Goal: Navigation & Orientation: Find specific page/section

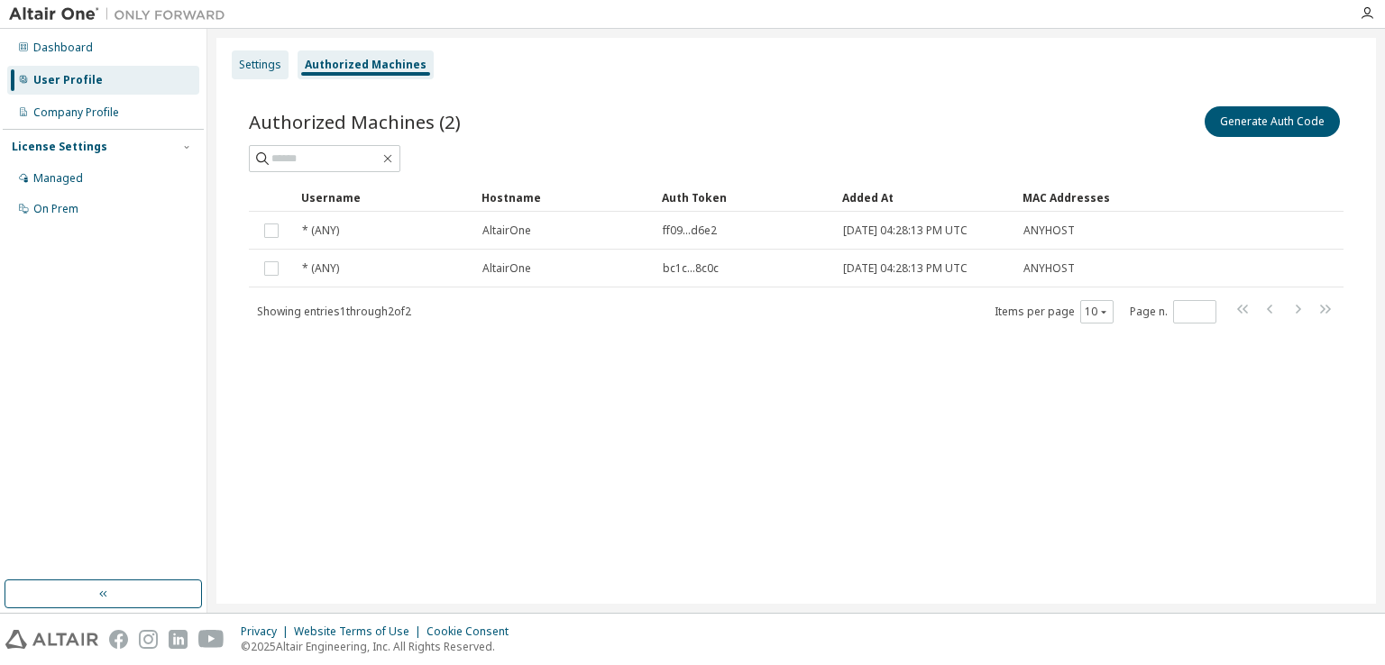
click at [264, 63] on div "Settings" at bounding box center [260, 65] width 42 height 14
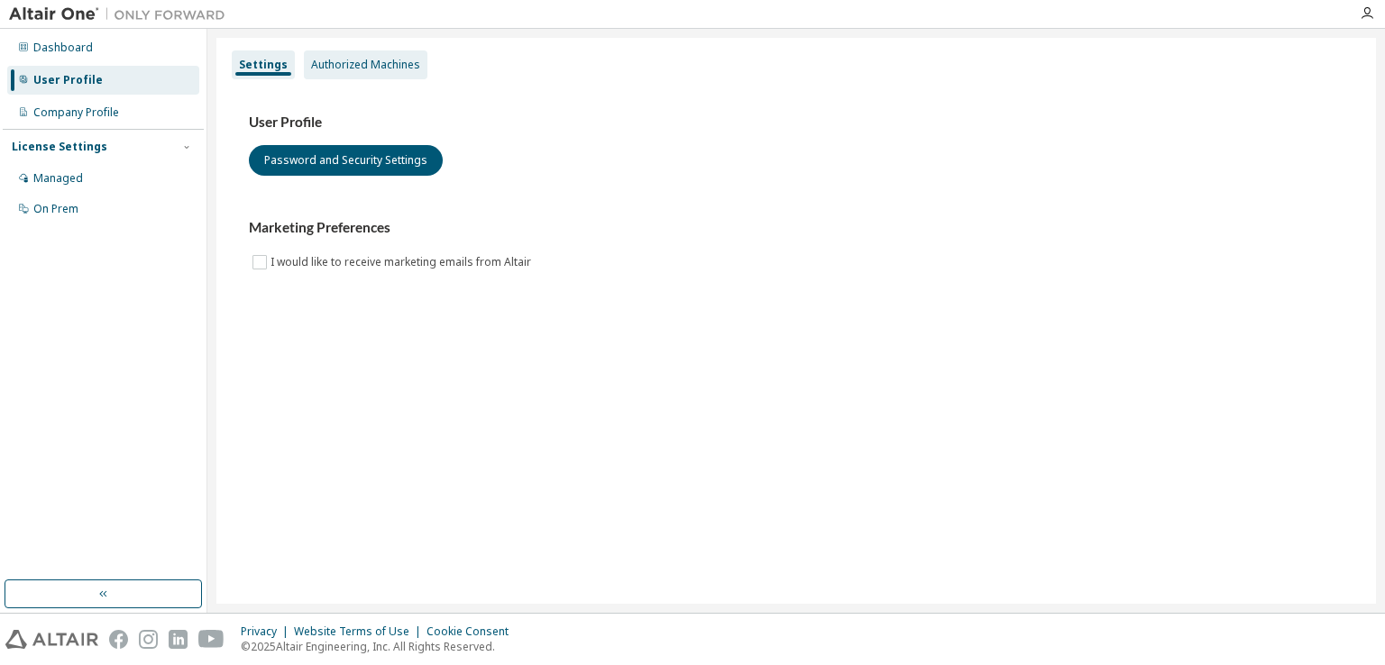
click at [332, 62] on div "Authorized Machines" at bounding box center [365, 65] width 109 height 14
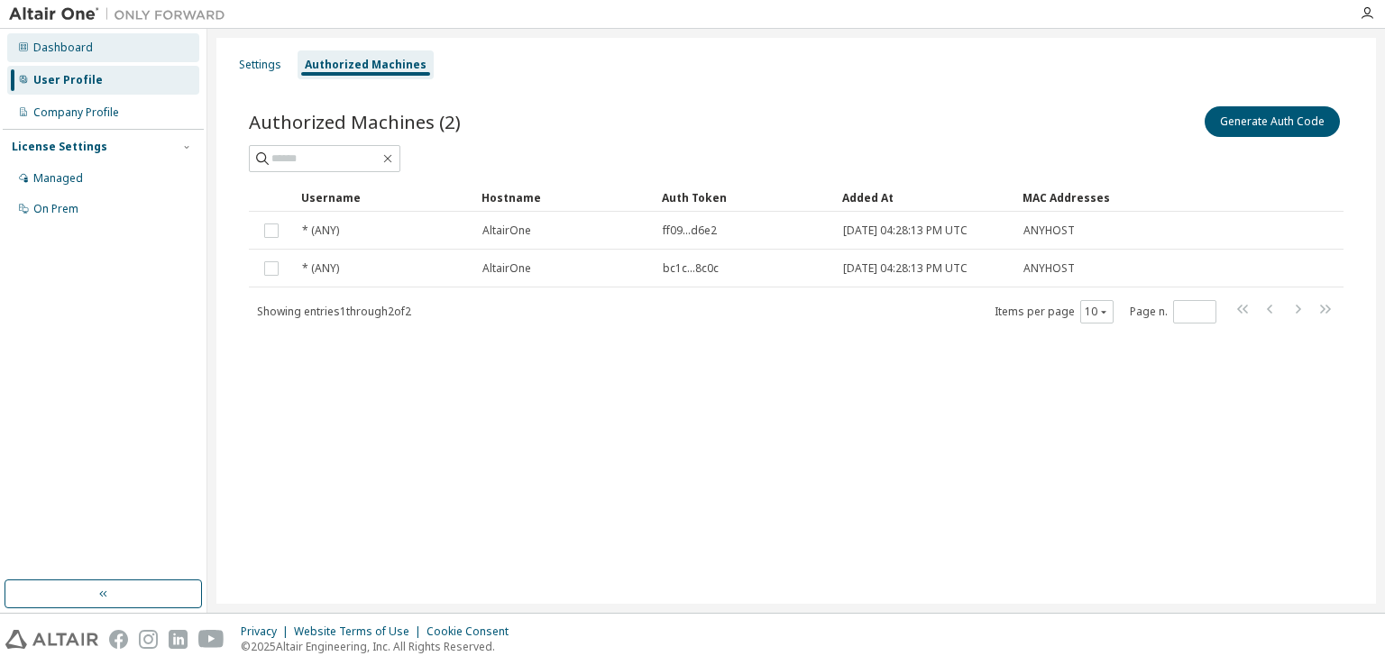
click at [72, 48] on div "Dashboard" at bounding box center [63, 48] width 60 height 14
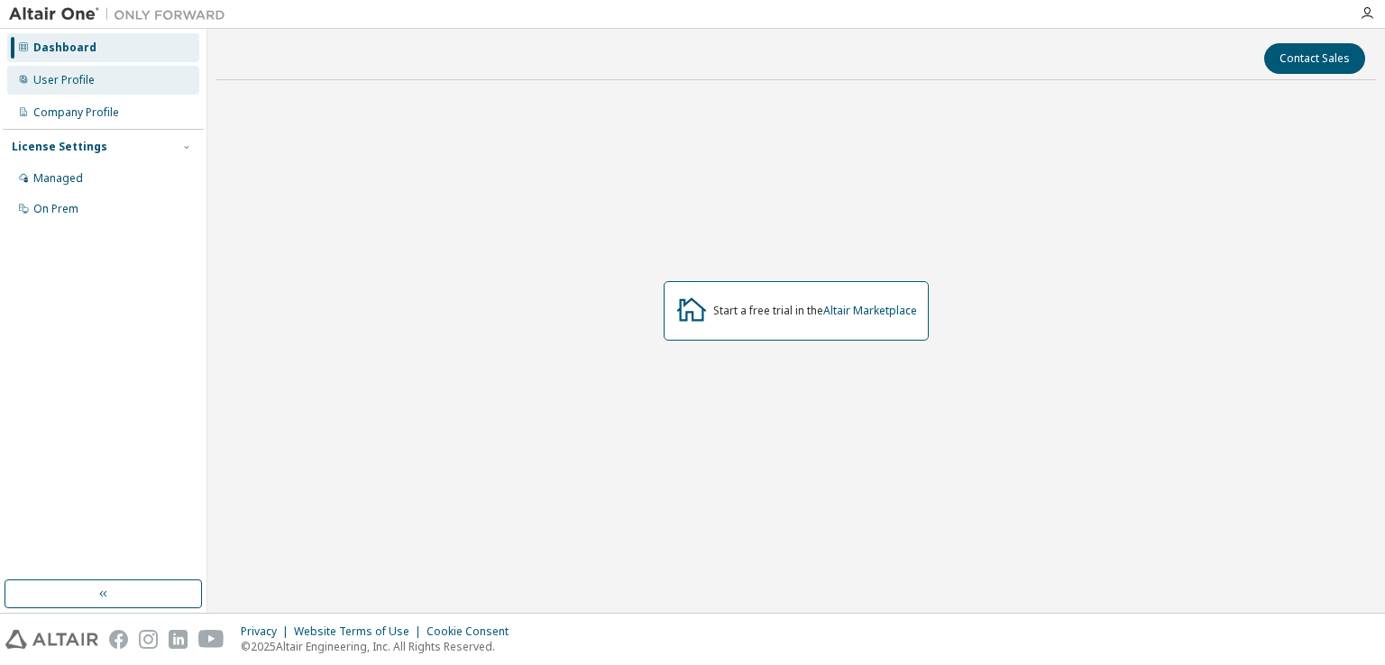
click at [96, 80] on div "User Profile" at bounding box center [103, 80] width 192 height 29
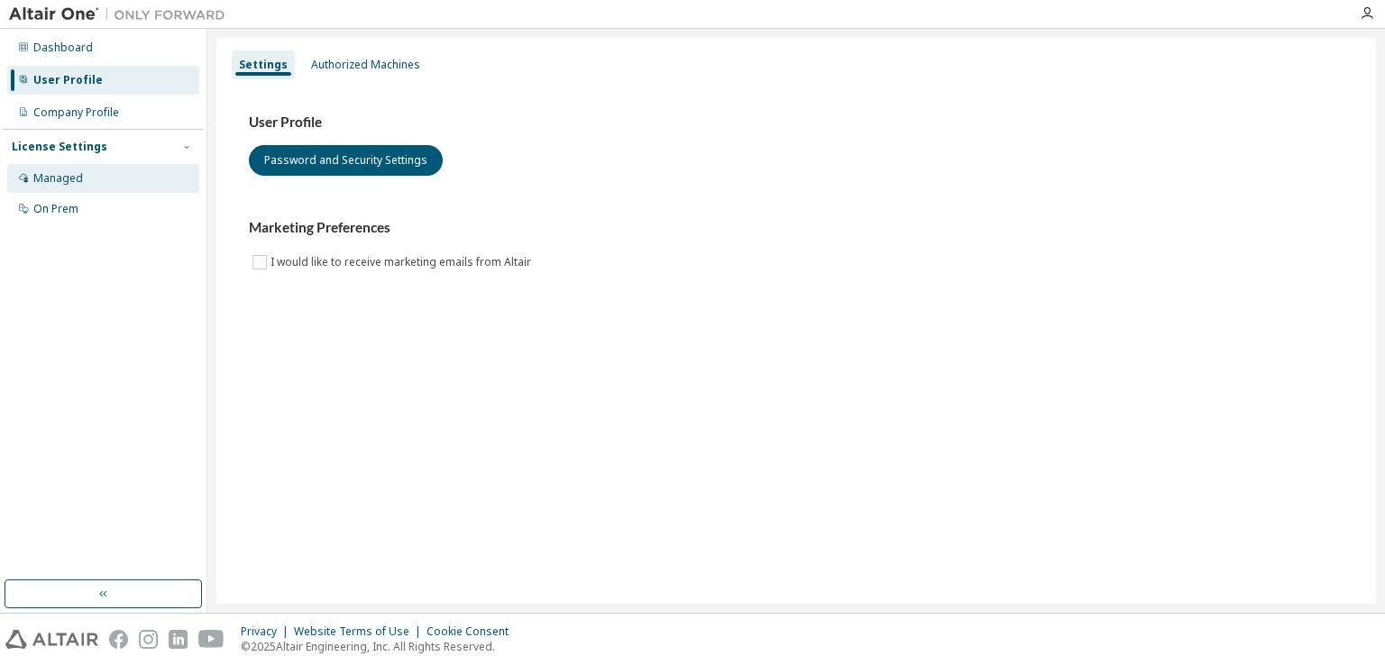
click at [87, 185] on div "Managed" at bounding box center [103, 178] width 192 height 29
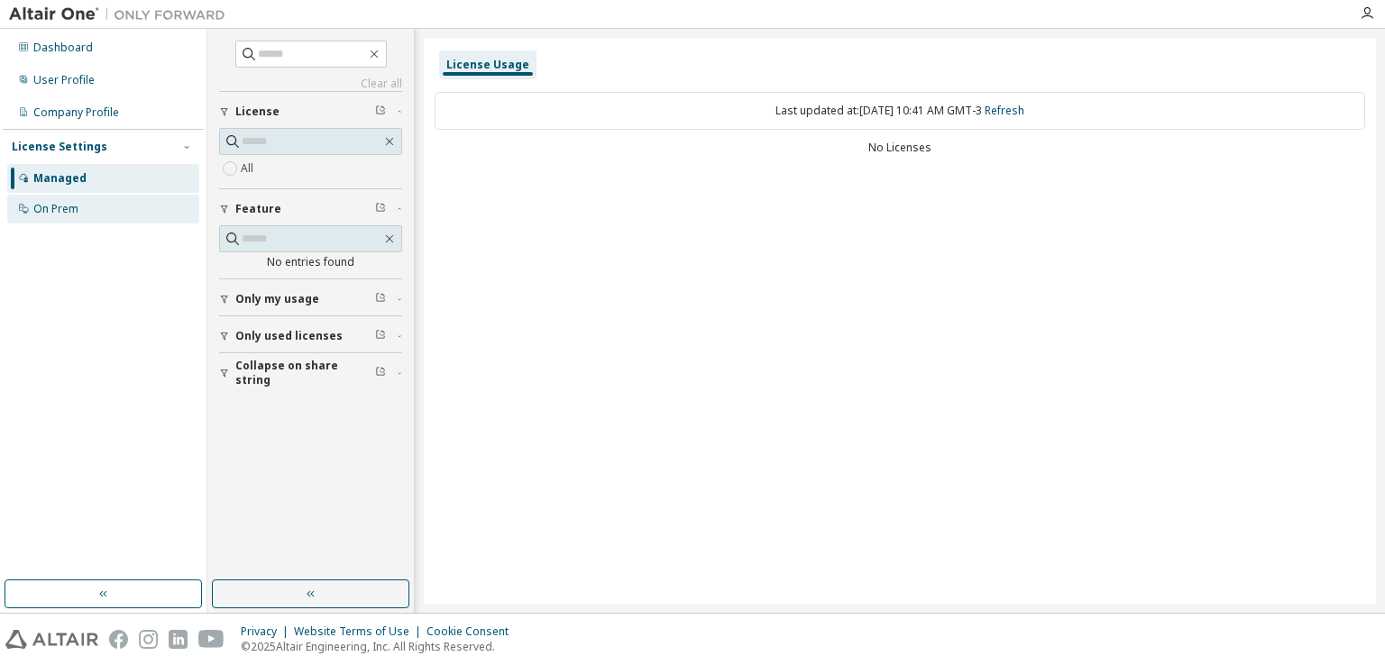
click at [104, 210] on div "On Prem" at bounding box center [103, 209] width 192 height 29
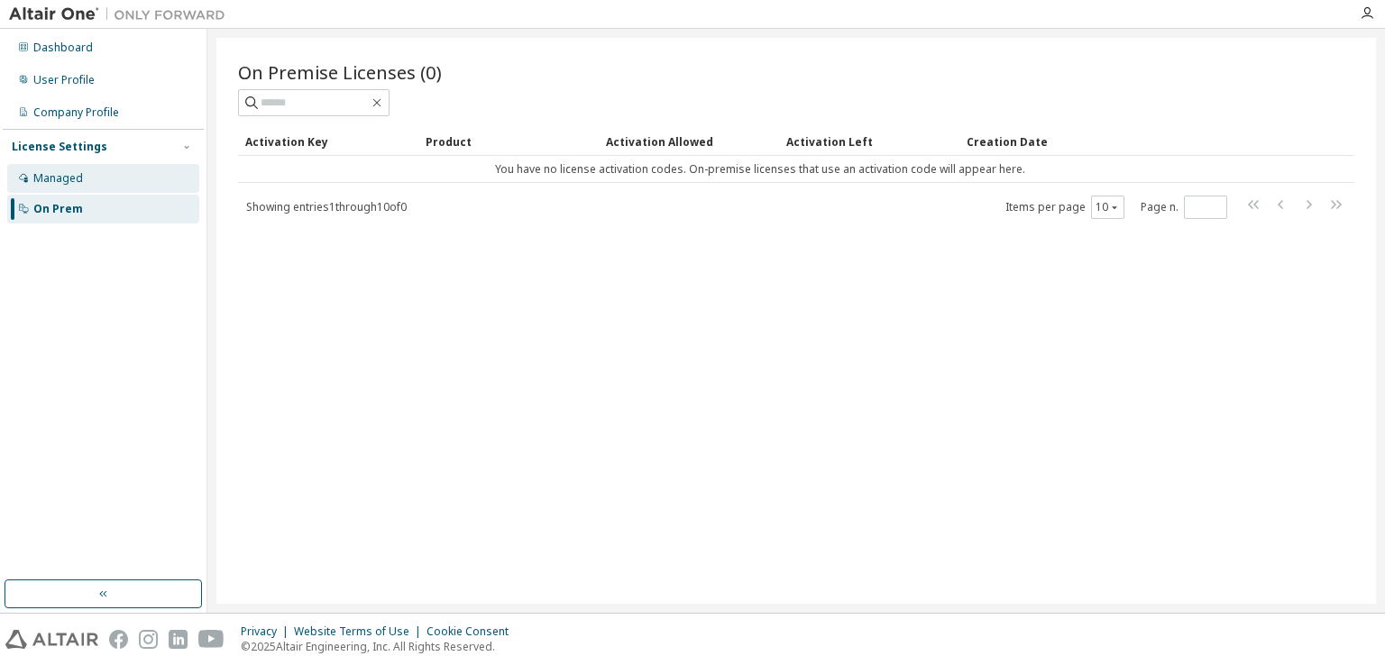
click at [105, 192] on div "Managed" at bounding box center [103, 178] width 192 height 29
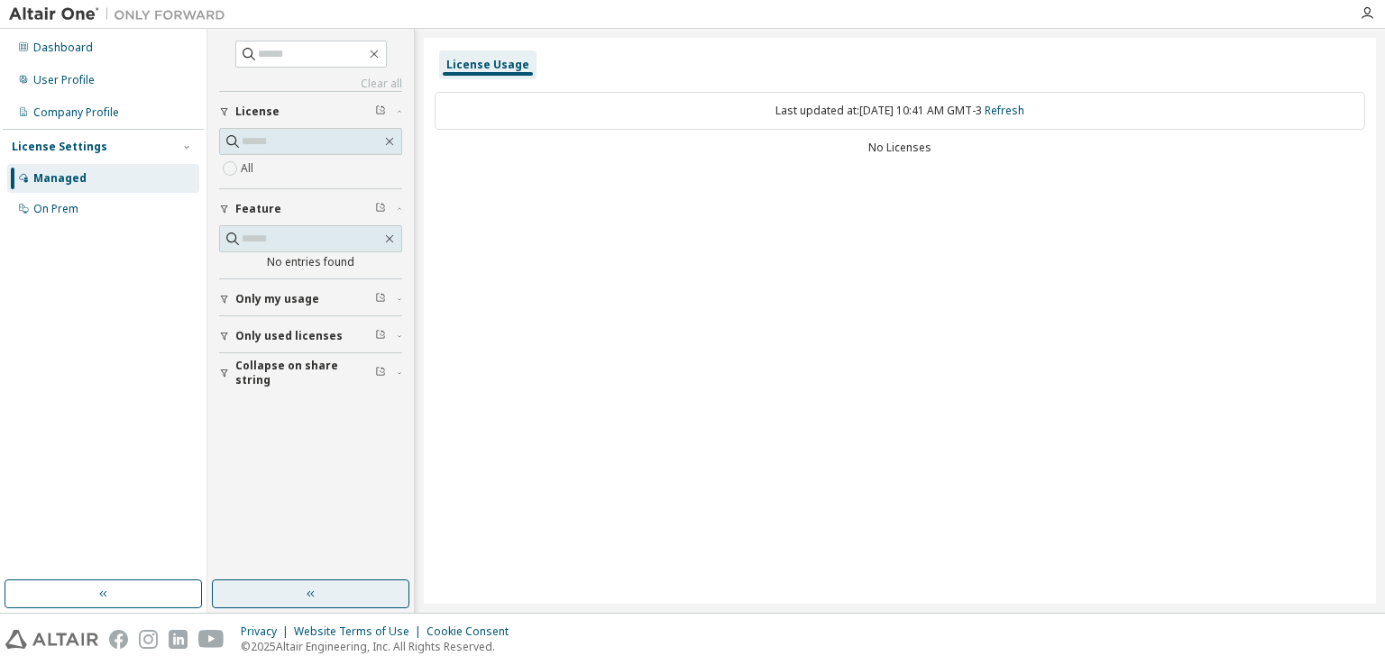
click at [370, 600] on button "button" at bounding box center [310, 594] width 197 height 29
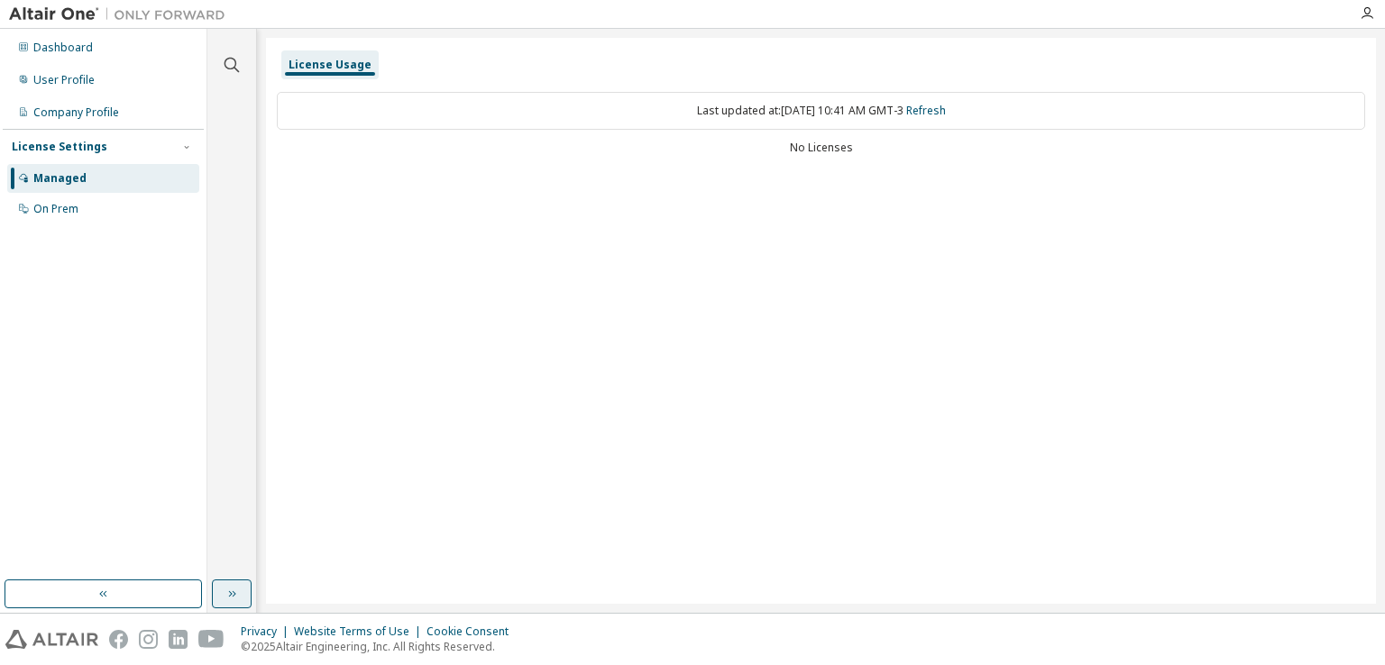
click at [223, 587] on button "button" at bounding box center [232, 594] width 40 height 29
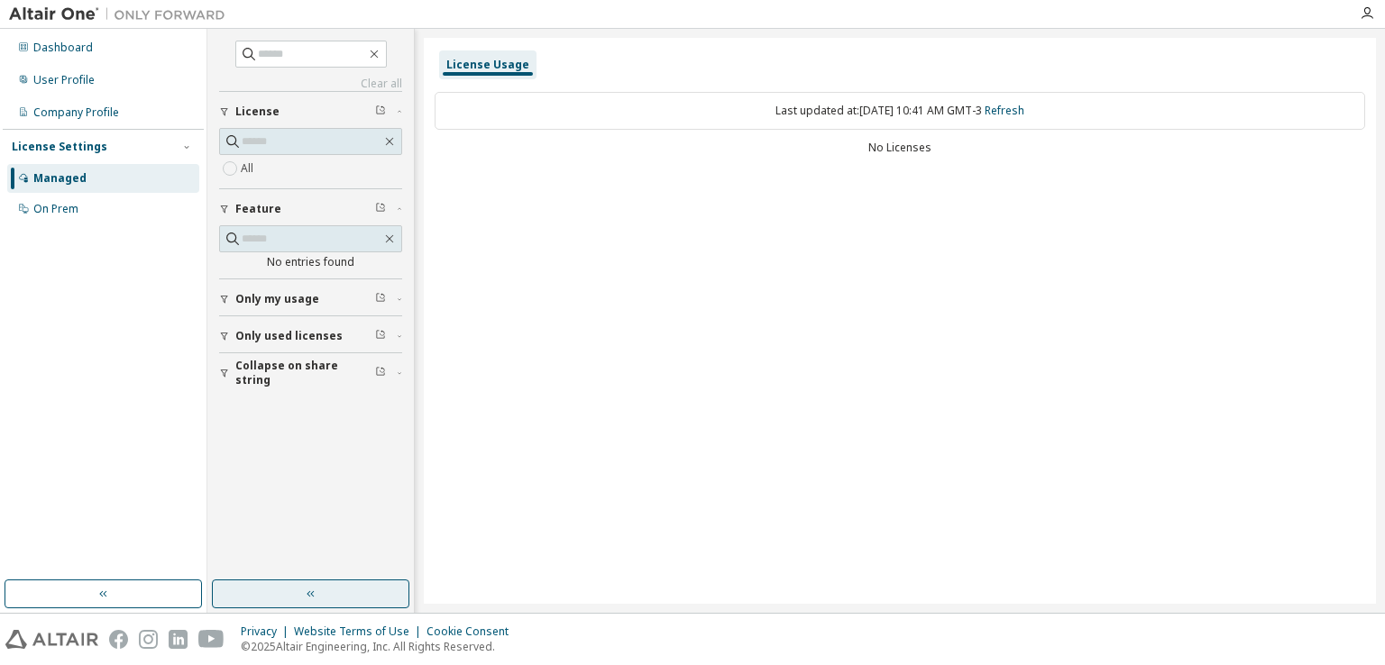
click at [158, 592] on button "button" at bounding box center [103, 594] width 197 height 29
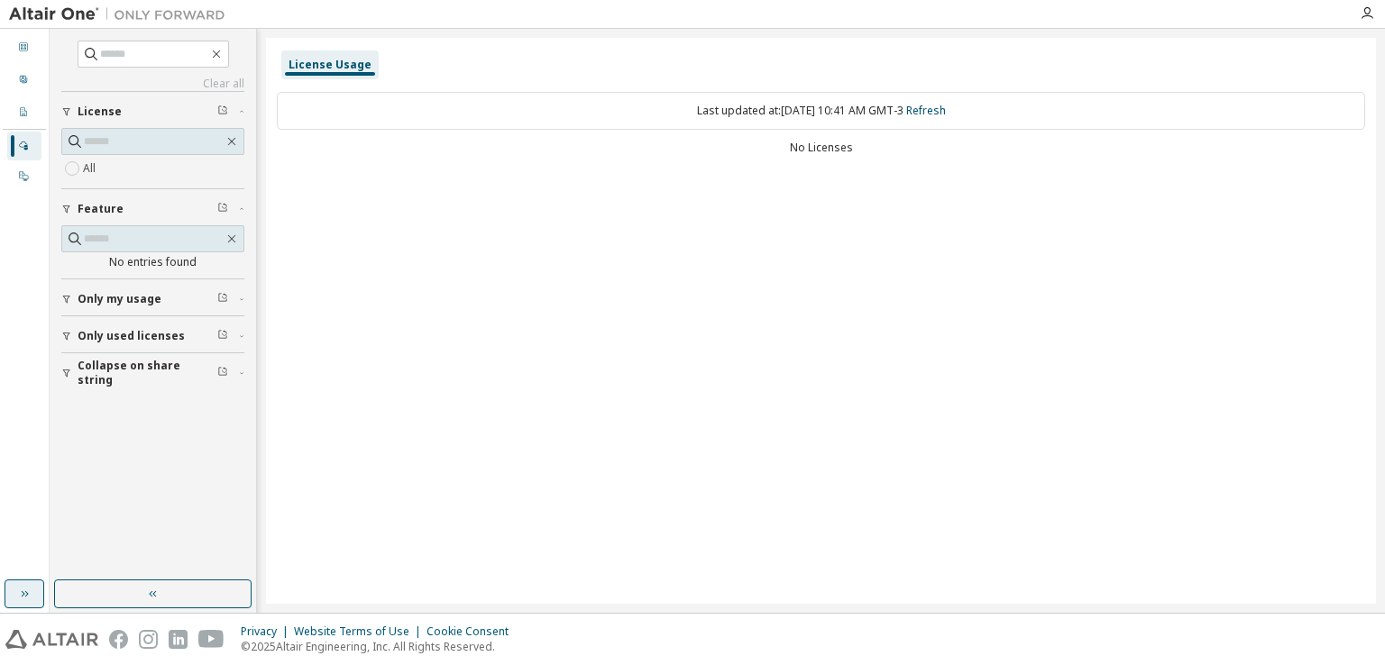
click at [7, 593] on button "button" at bounding box center [25, 594] width 40 height 29
